Goal: Task Accomplishment & Management: Manage account settings

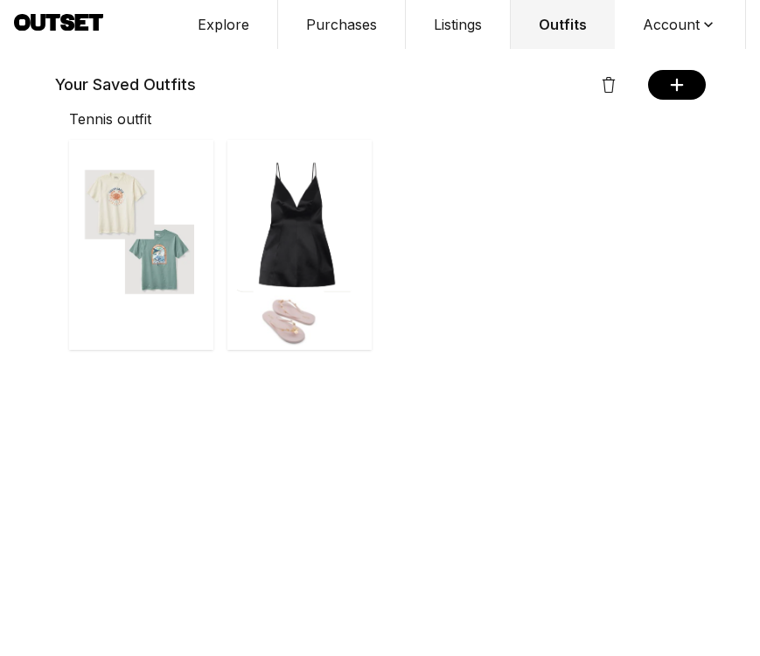
click at [297, 240] on img "button" at bounding box center [299, 245] width 144 height 210
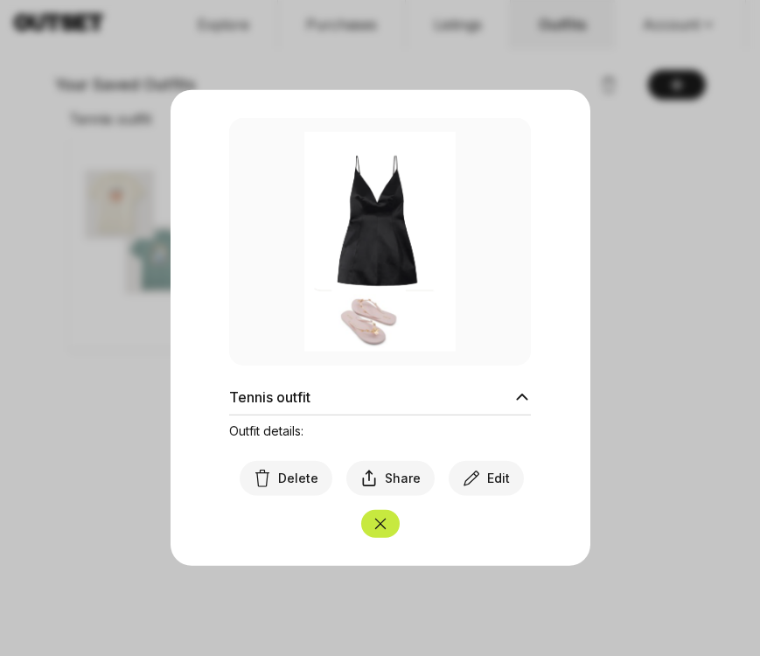
click at [476, 486] on icon at bounding box center [471, 478] width 17 height 17
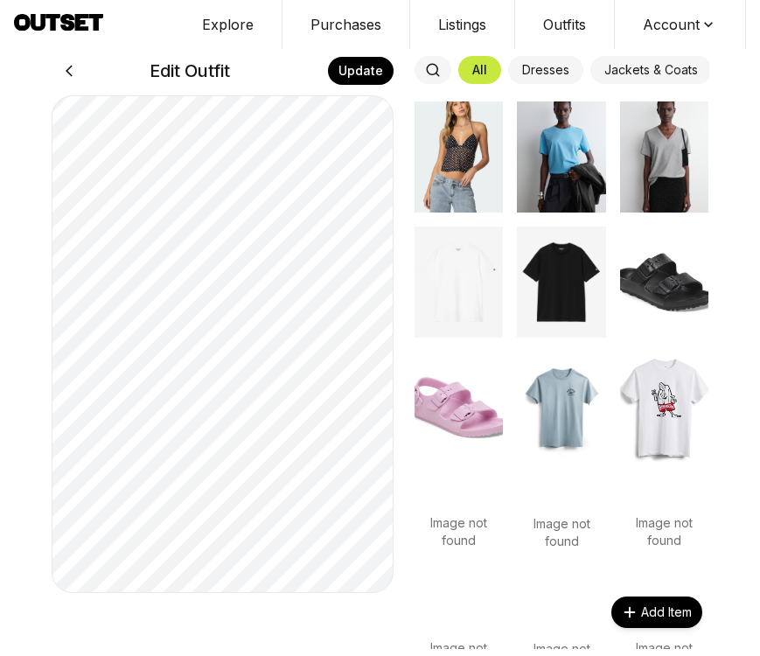
scroll to position [471, 0]
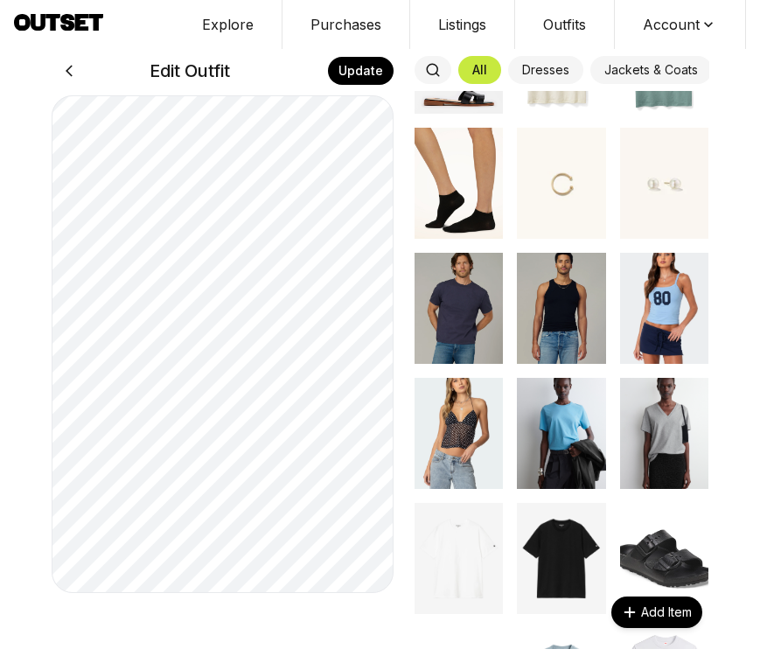
click at [481, 291] on img at bounding box center [459, 308] width 89 height 111
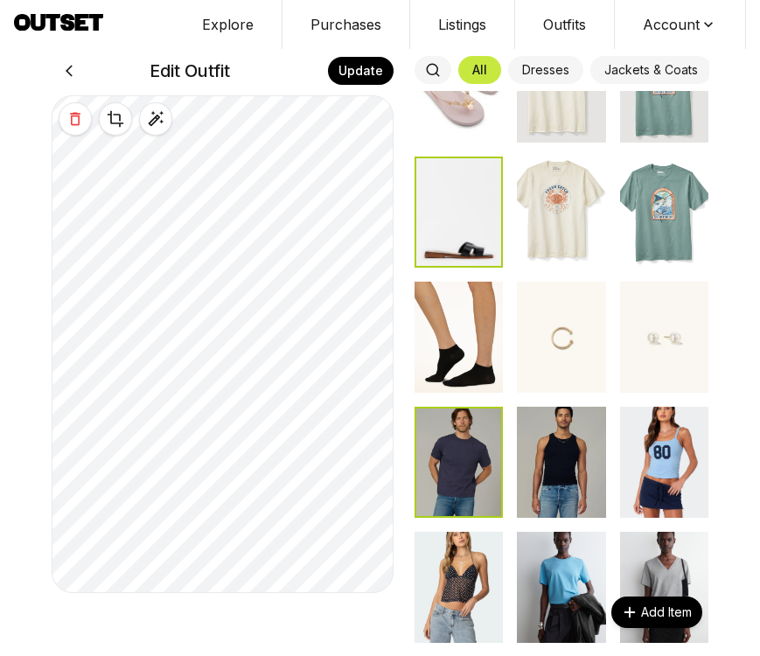
drag, startPoint x: 463, startPoint y: 224, endPoint x: 532, endPoint y: 165, distance: 90.6
click at [532, 165] on div "Edit Outfit Update All Dresses Jackets & Coats Denim Shorts Skirts Sweaters Swi…" at bounding box center [381, 328] width 672 height 656
click at [378, 67] on button "Update" at bounding box center [361, 71] width 66 height 28
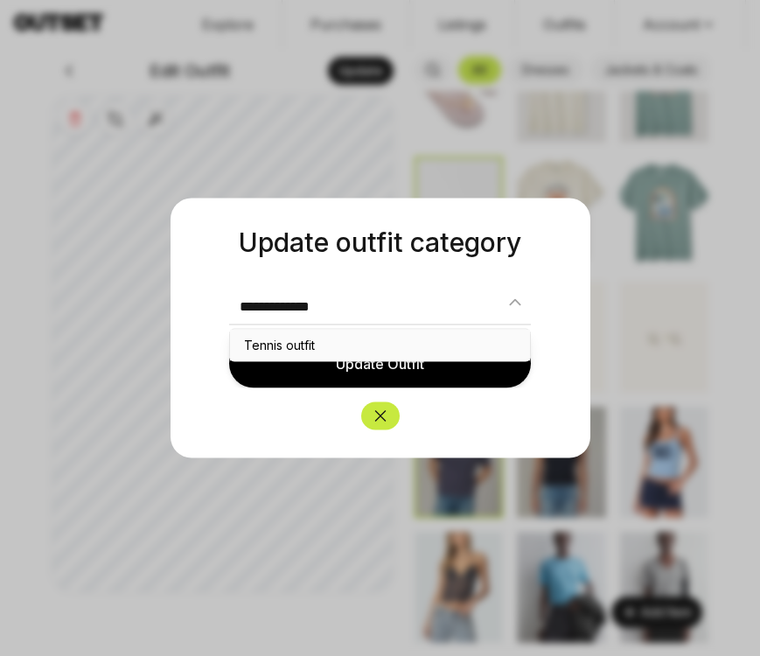
click at [352, 351] on button "Tennis outfit" at bounding box center [380, 345] width 301 height 31
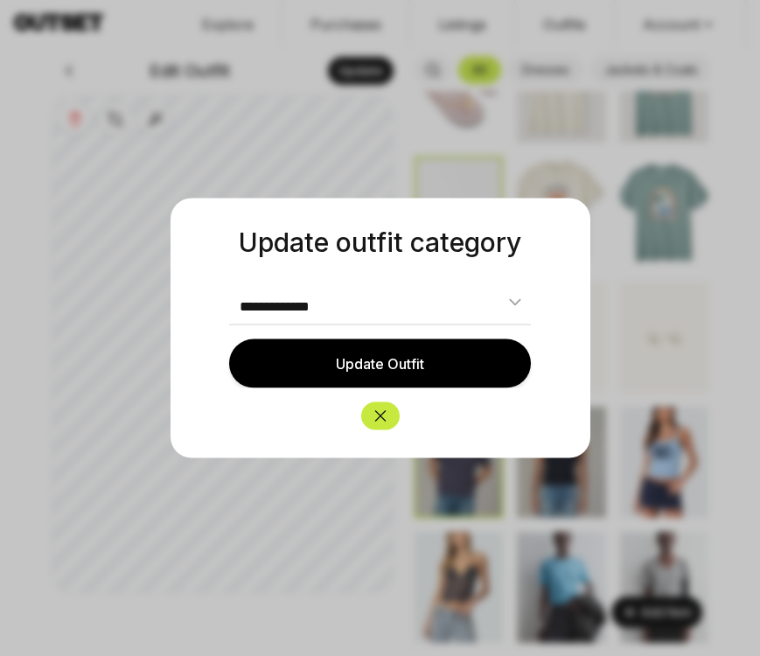
click at [381, 363] on button "Update Outfit" at bounding box center [380, 363] width 303 height 49
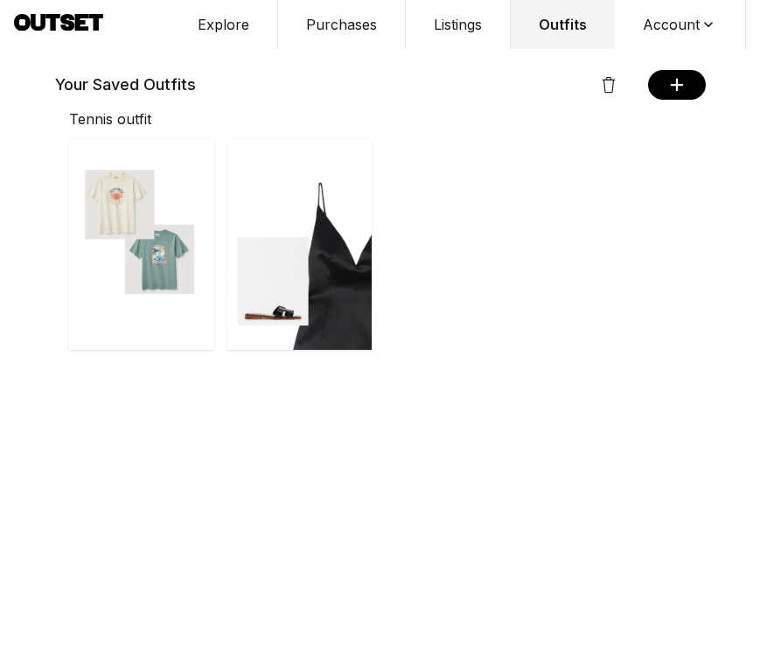
click at [297, 268] on img "button" at bounding box center [299, 245] width 144 height 210
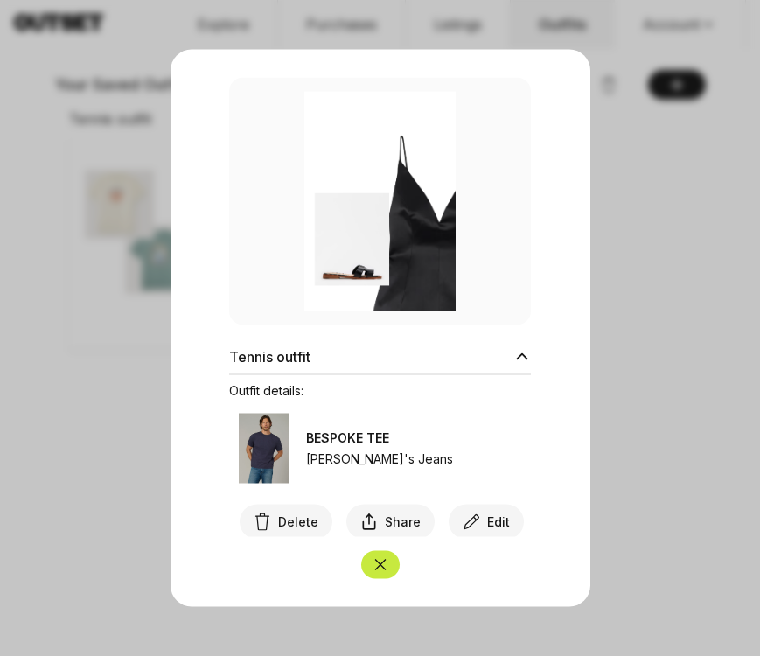
click at [374, 563] on icon "Close" at bounding box center [380, 564] width 17 height 17
